Goal: Navigation & Orientation: Find specific page/section

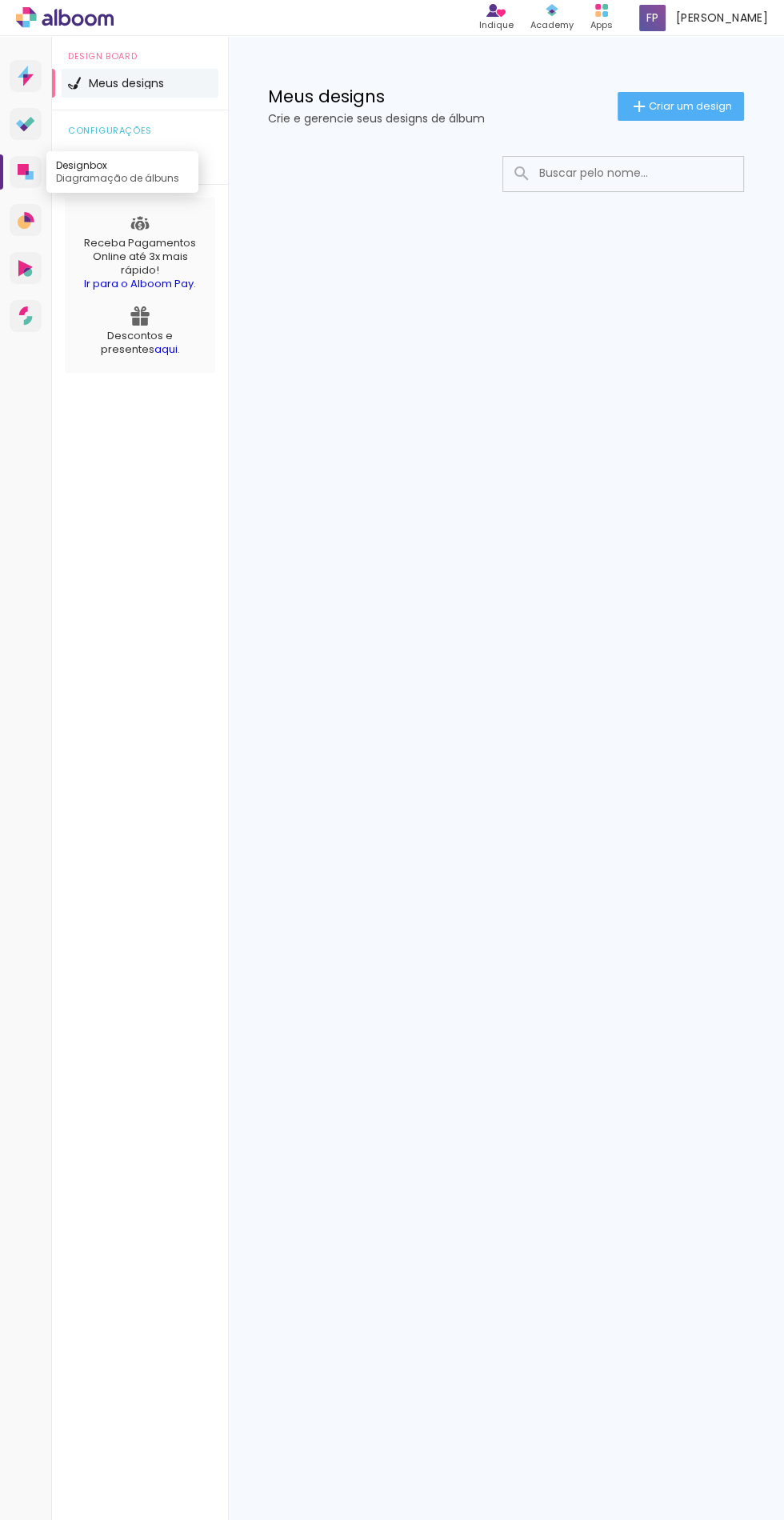
click at [27, 175] on icon at bounding box center [29, 175] width 8 height 8
